Goal: Information Seeking & Learning: Learn about a topic

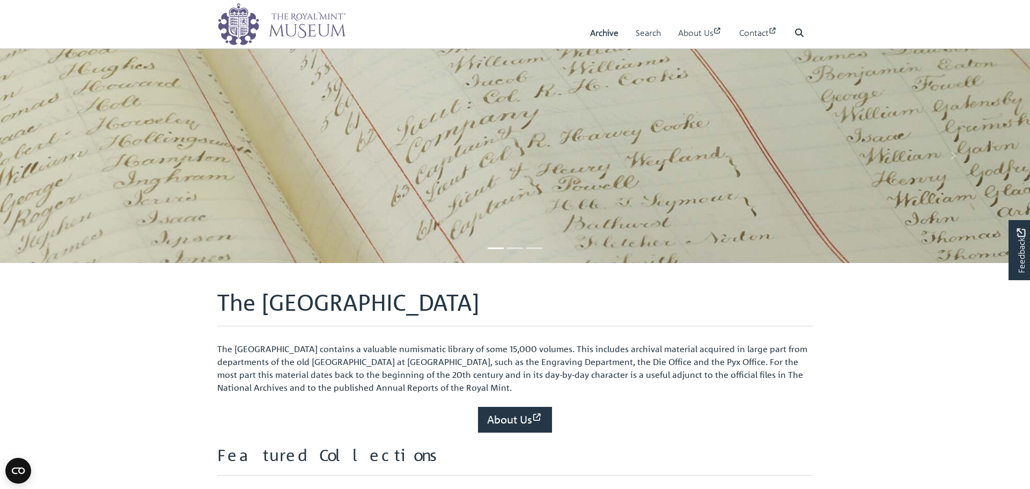
click at [597, 35] on link "Archive" at bounding box center [604, 33] width 28 height 31
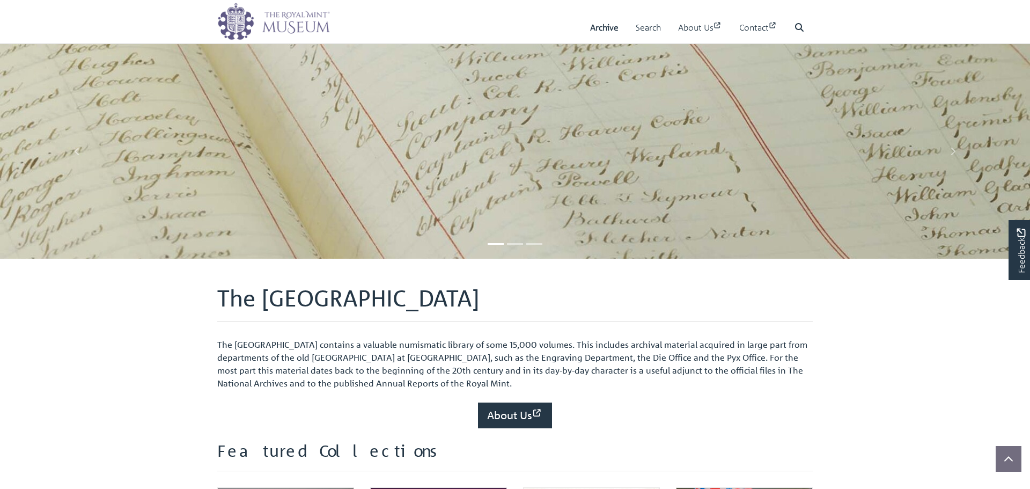
scroll to position [163, 0]
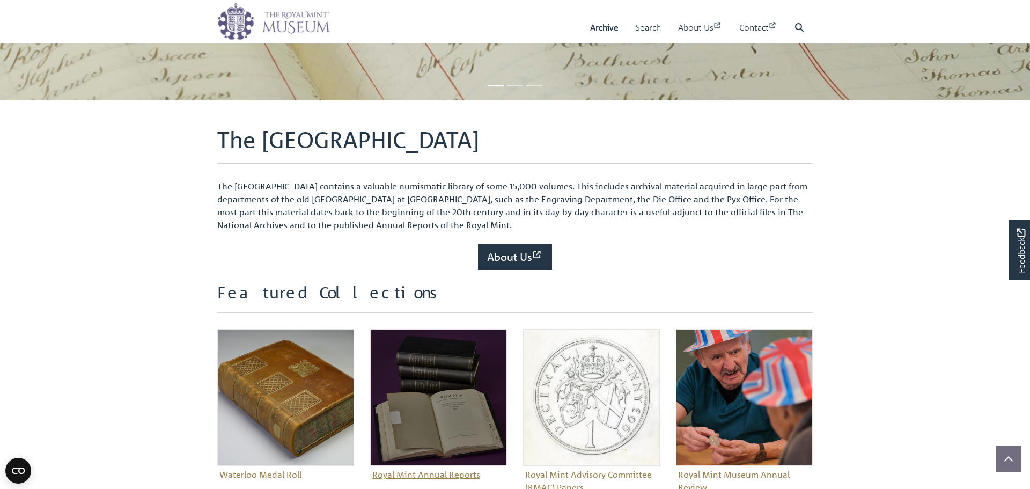
click at [408, 360] on img "Sub-collection" at bounding box center [438, 397] width 137 height 137
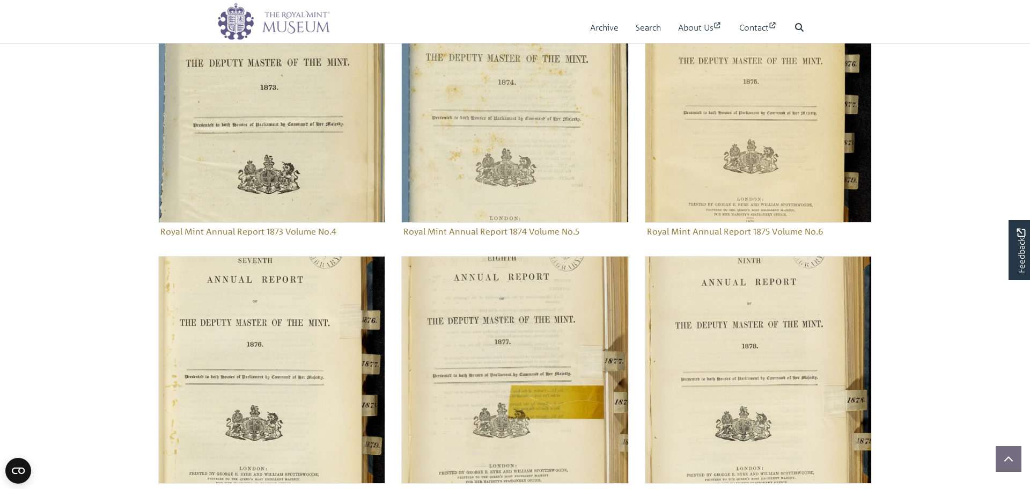
scroll to position [956, 0]
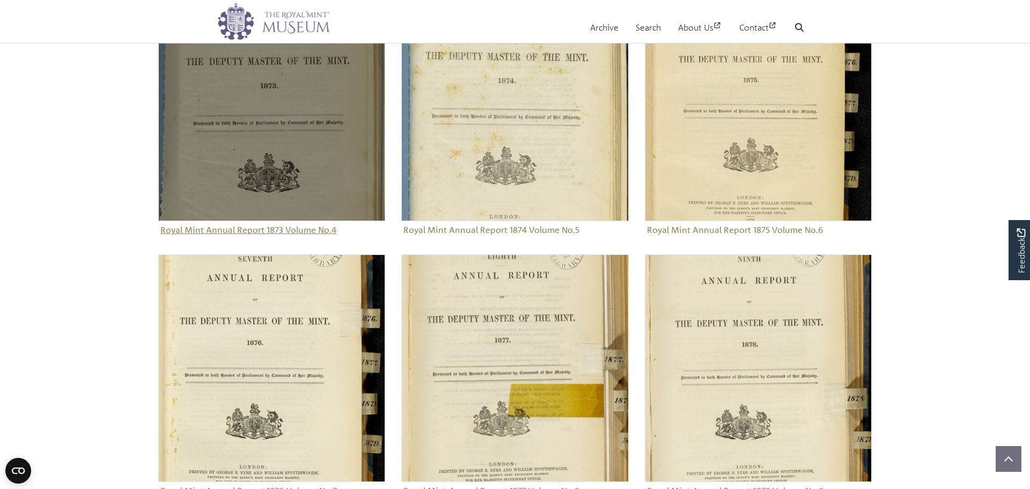
click at [267, 138] on img "Sub-collection" at bounding box center [271, 107] width 227 height 227
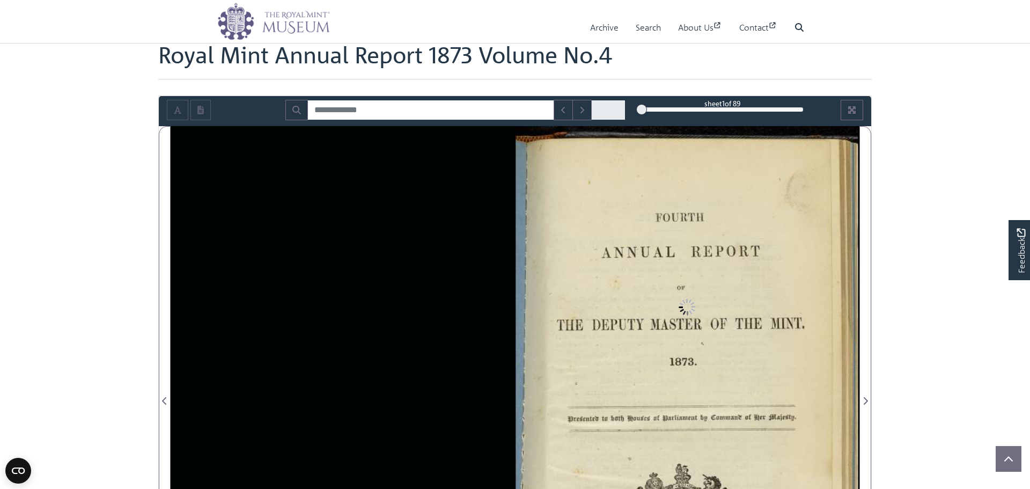
scroll to position [126, 0]
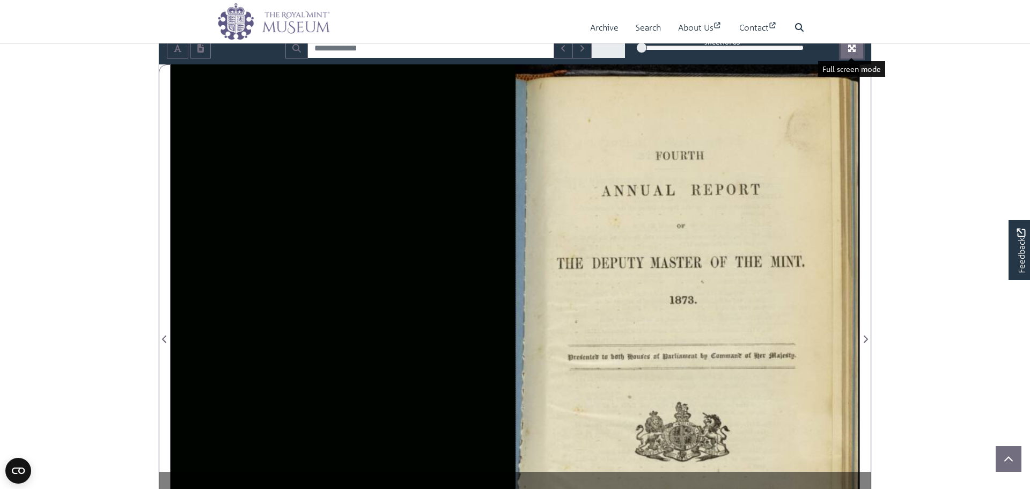
click at [851, 52] on icon "Full screen mode" at bounding box center [852, 48] width 9 height 9
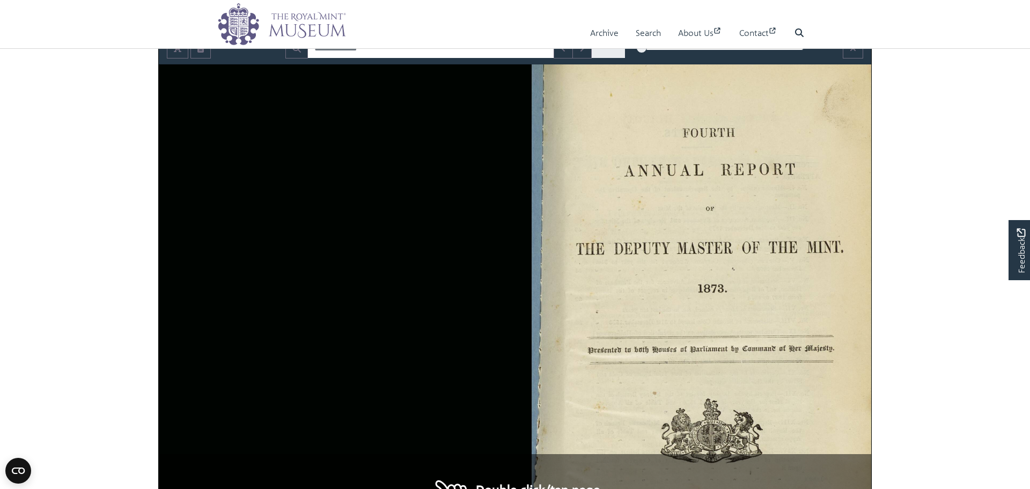
scroll to position [0, 0]
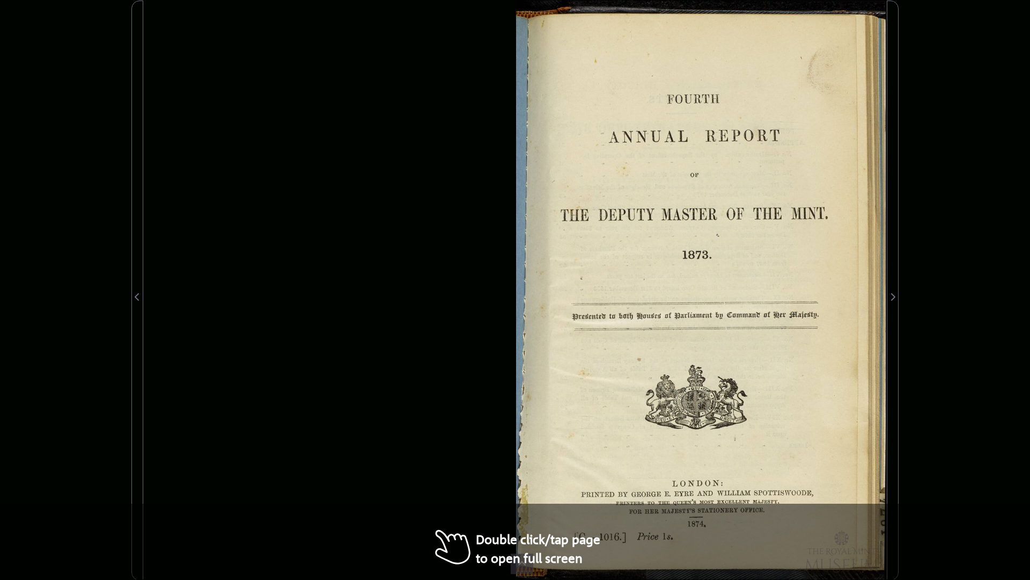
click at [617, 194] on div at bounding box center [701, 291] width 372 height 580
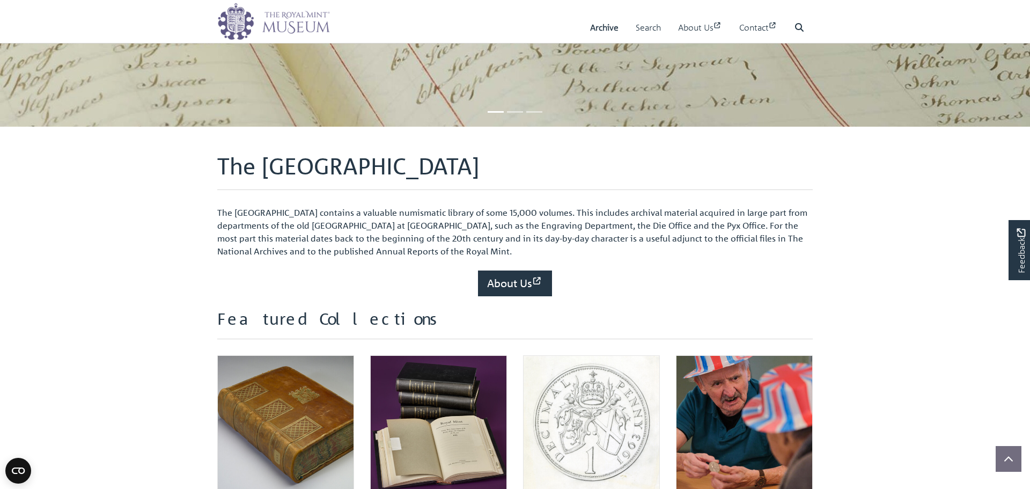
scroll to position [189, 0]
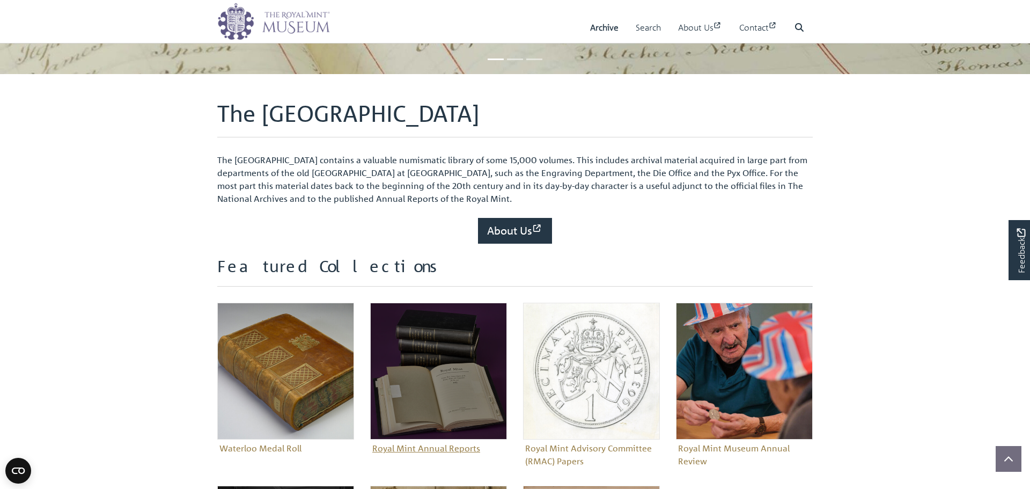
click at [430, 338] on img "Sub-collection" at bounding box center [438, 371] width 137 height 137
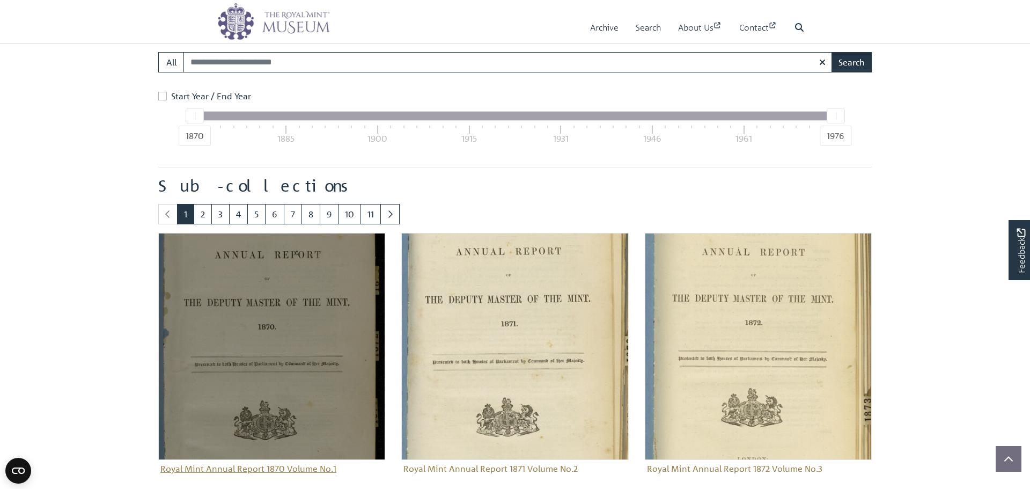
scroll to position [474, 0]
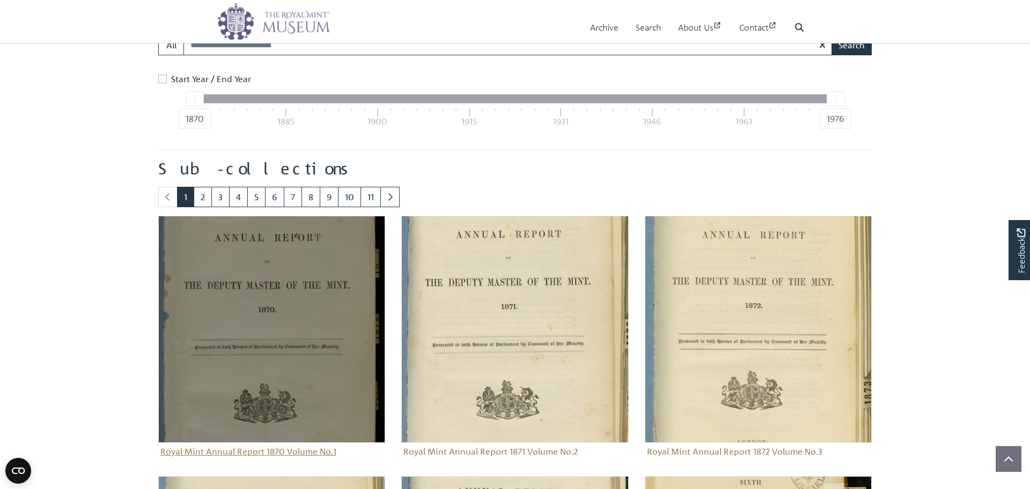
click at [341, 331] on img "Sub-collection" at bounding box center [271, 329] width 227 height 227
